Goal: Navigation & Orientation: Find specific page/section

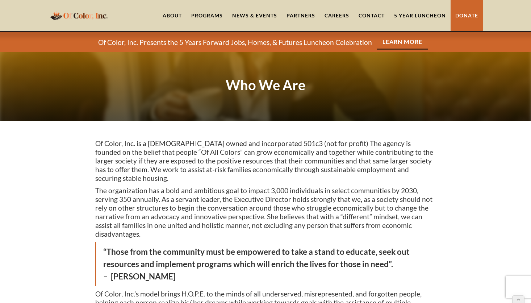
scroll to position [1119, 0]
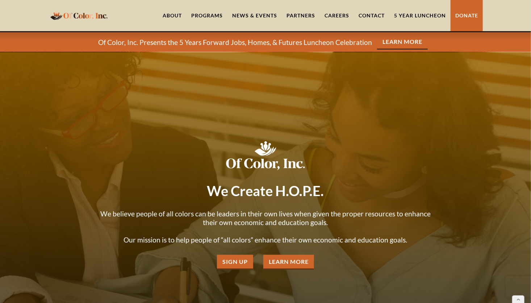
click at [177, 23] on link "About" at bounding box center [172, 15] width 29 height 31
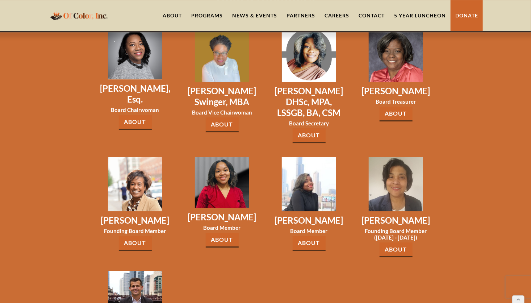
scroll to position [1086, 0]
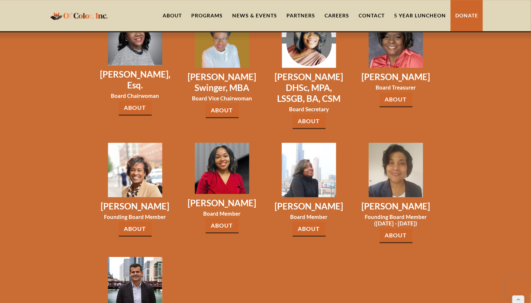
click at [396, 228] on link "About" at bounding box center [395, 235] width 33 height 15
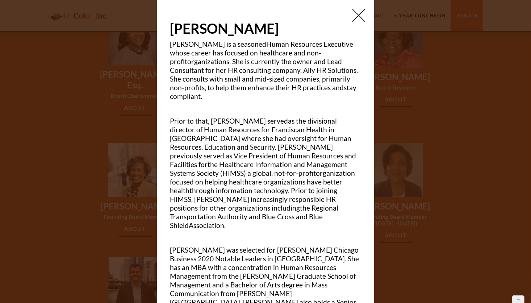
click at [375, 177] on div at bounding box center [265, 151] width 531 height 303
